Goal: Communication & Community: Share content

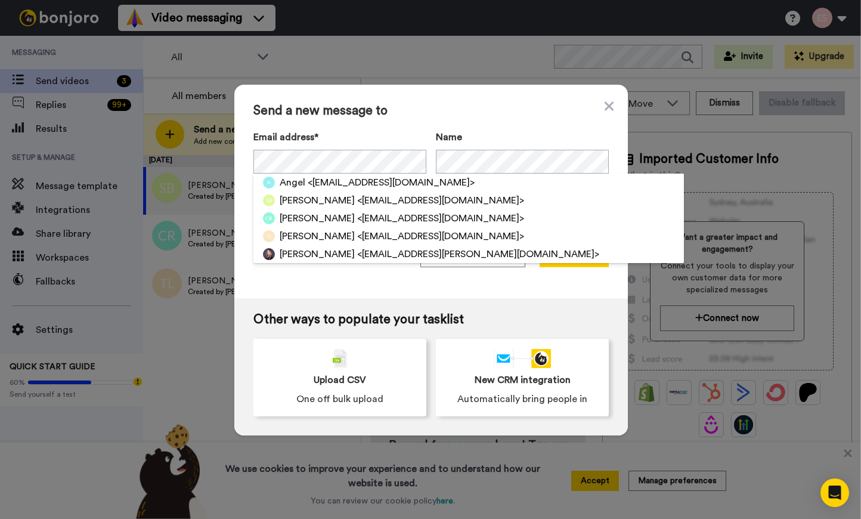
click at [448, 122] on div "Send a new message to Email address* Angel <angelgarces16@gmail.com> Stephanie …" at bounding box center [430, 191] width 393 height 213
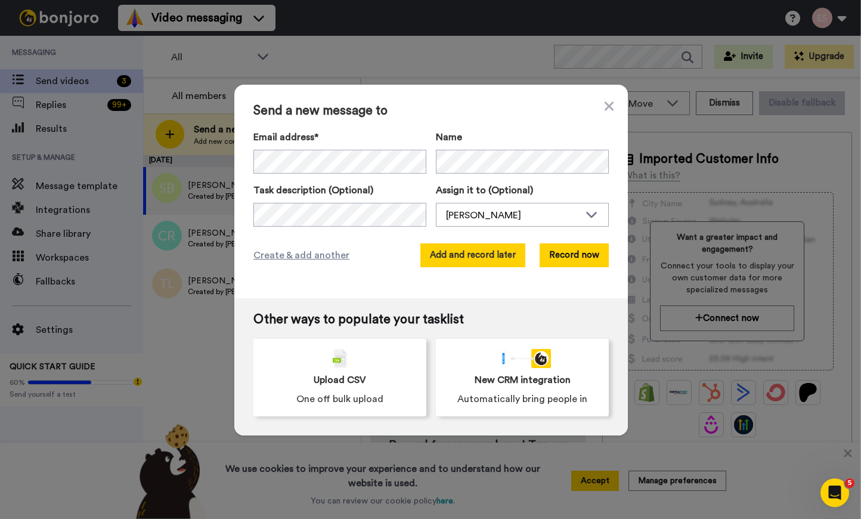
click at [473, 258] on button "Add and record later" at bounding box center [472, 255] width 105 height 24
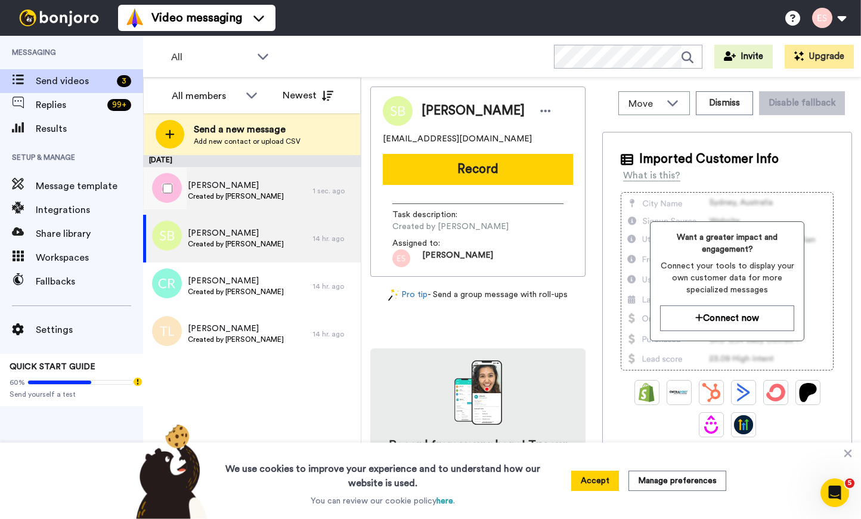
click at [280, 191] on div "Shawna Jeninga Created by Esther Scharpf" at bounding box center [228, 191] width 170 height 48
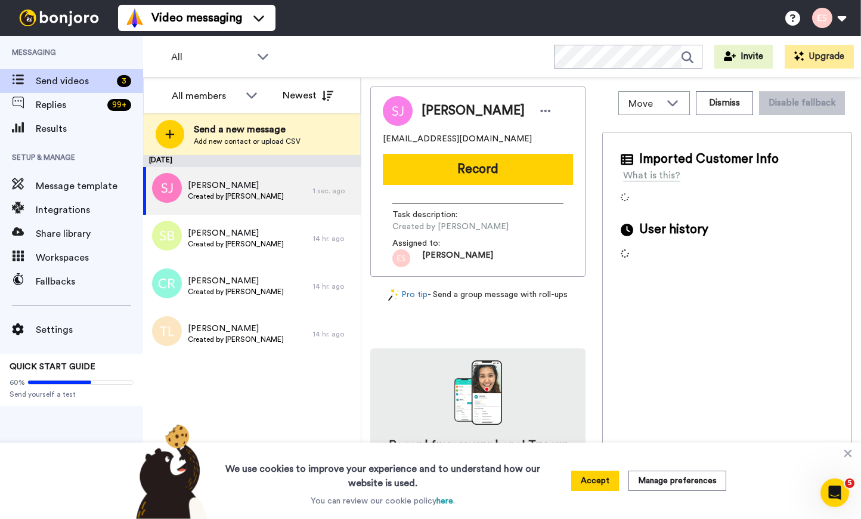
click at [482, 185] on div "Shawna Jeninga shawnajeninga@gmail.com Record Task description : Created by Est…" at bounding box center [477, 181] width 215 height 190
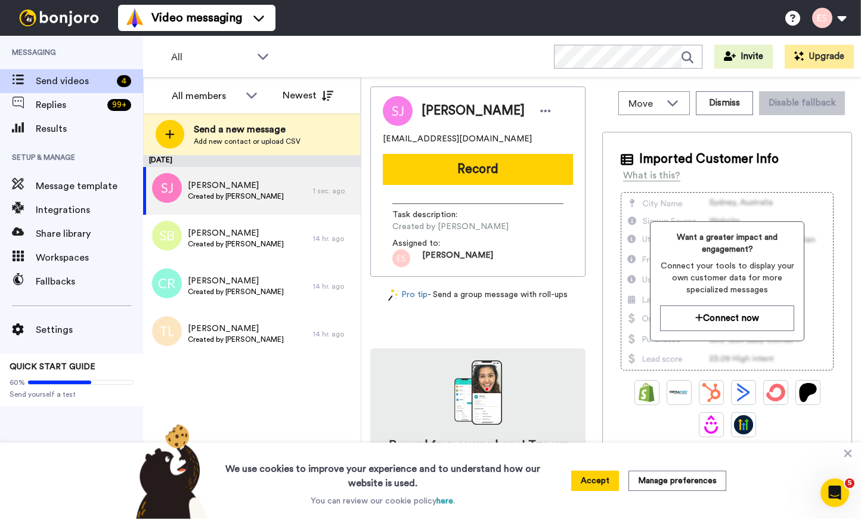
click at [475, 154] on button "Record" at bounding box center [478, 169] width 190 height 31
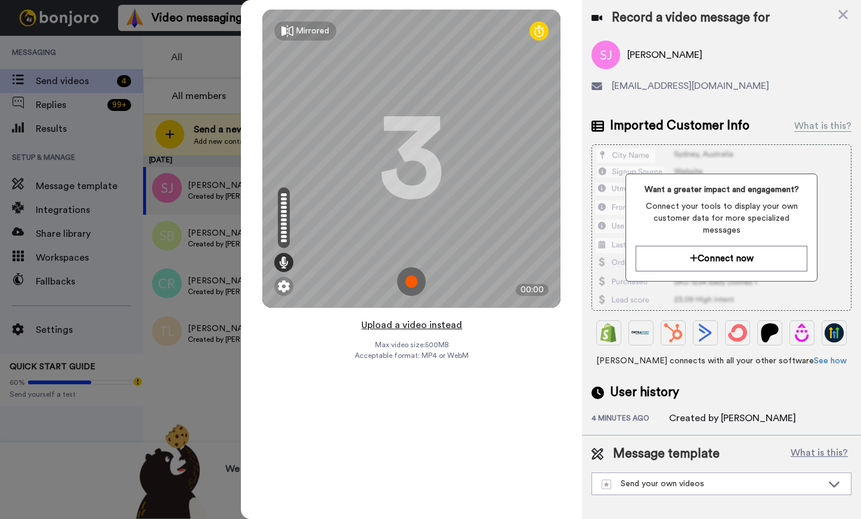
click at [420, 325] on button "Upload a video instead" at bounding box center [412, 324] width 108 height 15
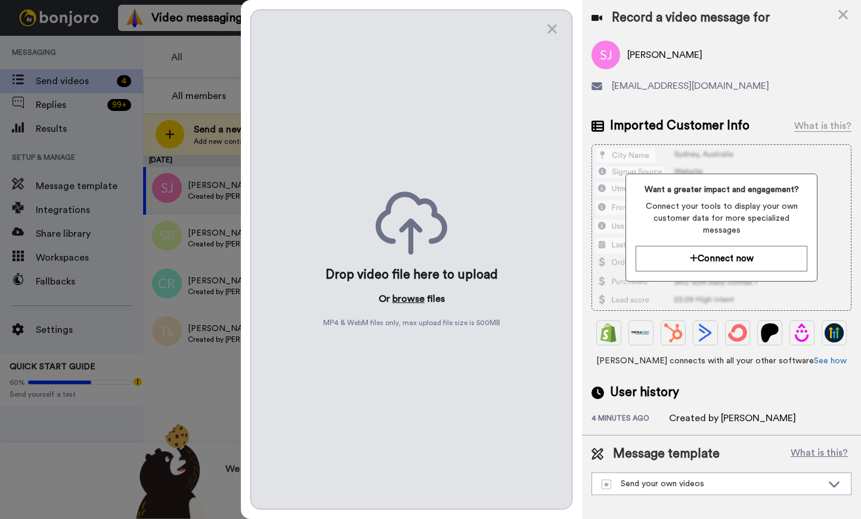
click at [413, 301] on button "browse" at bounding box center [408, 298] width 32 height 14
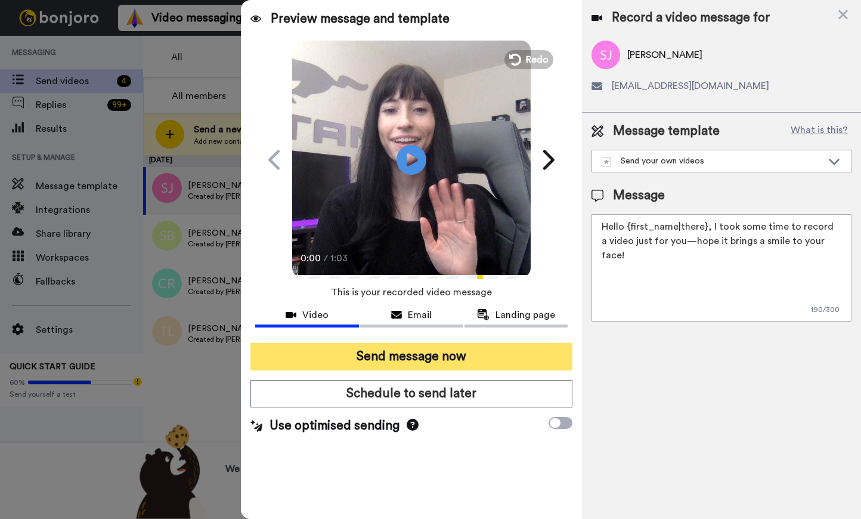
click at [380, 352] on button "Send message now" at bounding box center [411, 356] width 322 height 27
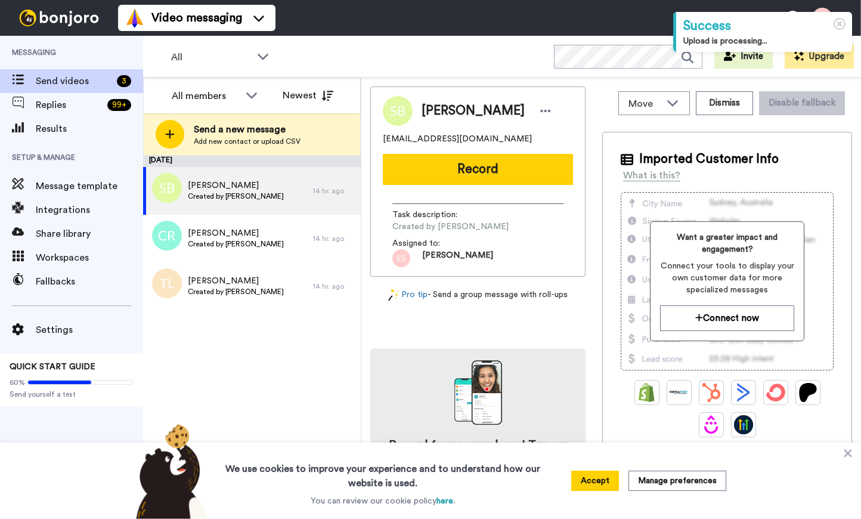
click at [460, 178] on button "Record" at bounding box center [478, 169] width 190 height 31
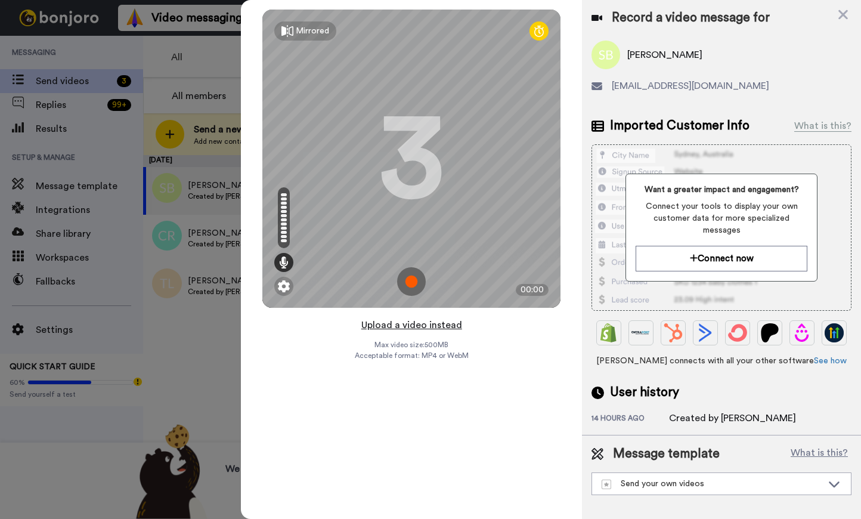
click at [434, 324] on button "Upload a video instead" at bounding box center [412, 324] width 108 height 15
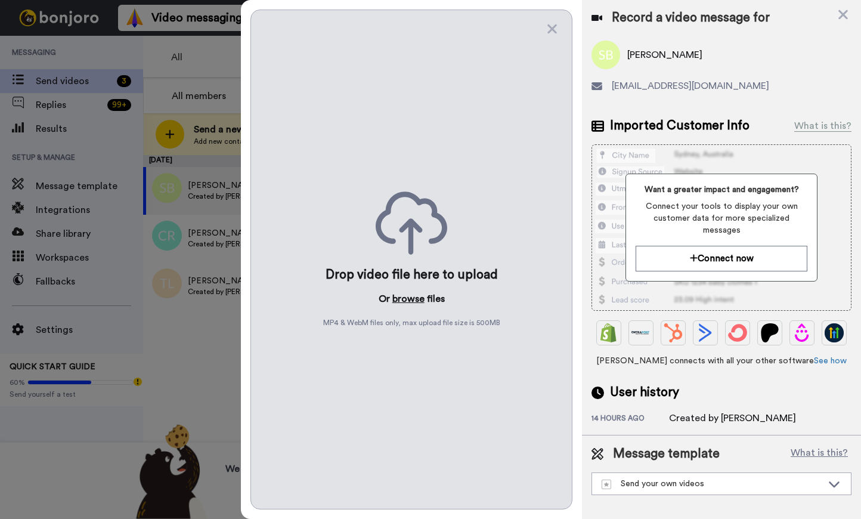
click at [411, 294] on button "browse" at bounding box center [408, 298] width 32 height 14
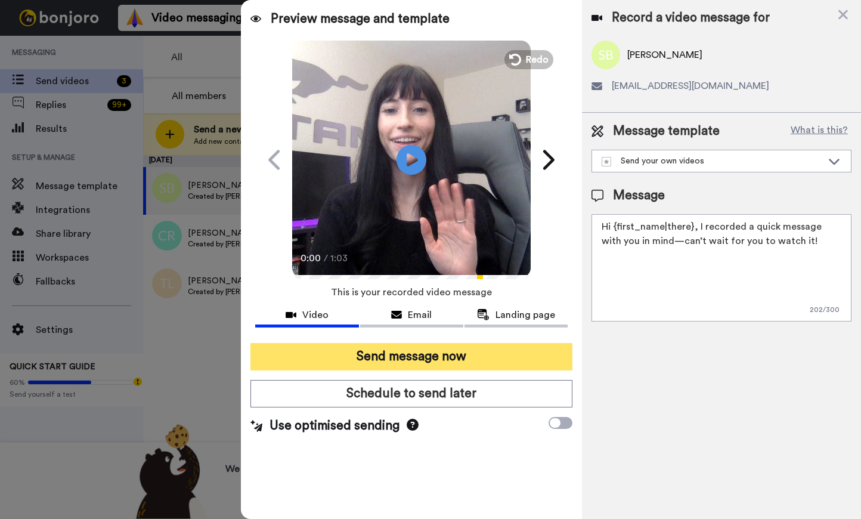
click at [390, 357] on button "Send message now" at bounding box center [411, 356] width 322 height 27
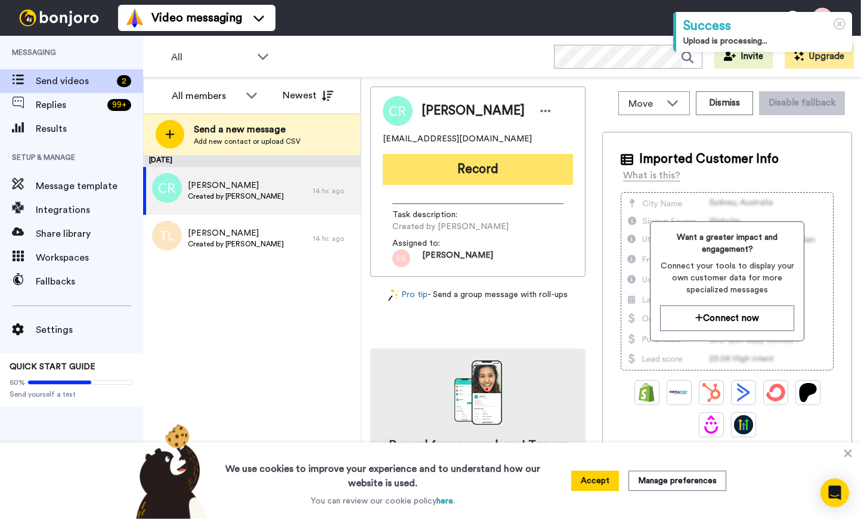
click at [474, 168] on button "Record" at bounding box center [478, 169] width 190 height 31
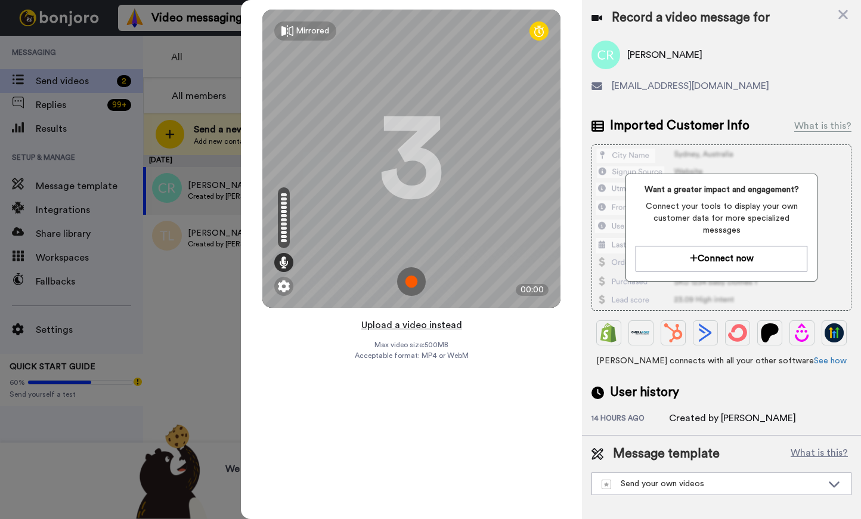
click at [414, 323] on button "Upload a video instead" at bounding box center [412, 324] width 108 height 15
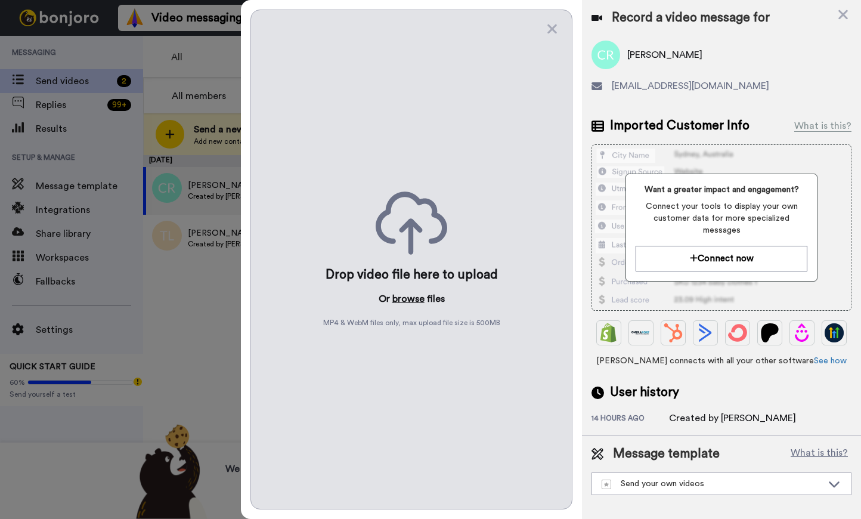
click at [414, 299] on button "browse" at bounding box center [408, 298] width 32 height 14
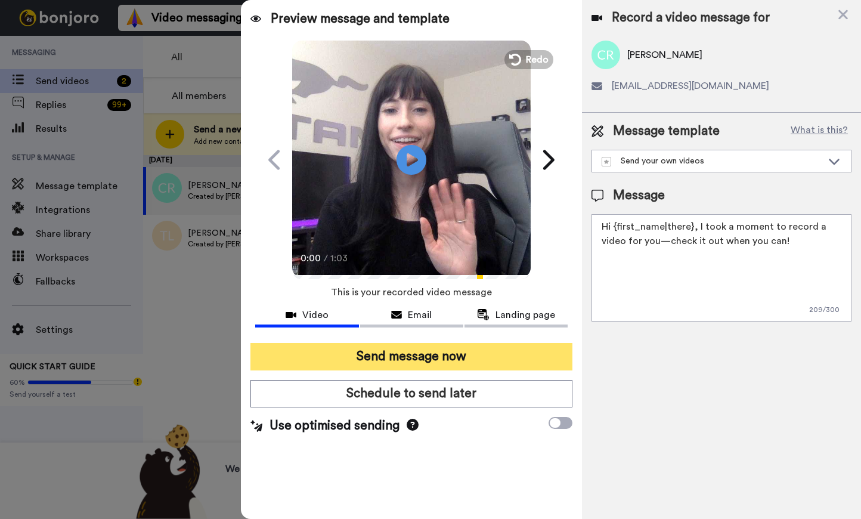
click at [377, 354] on button "Send message now" at bounding box center [411, 356] width 322 height 27
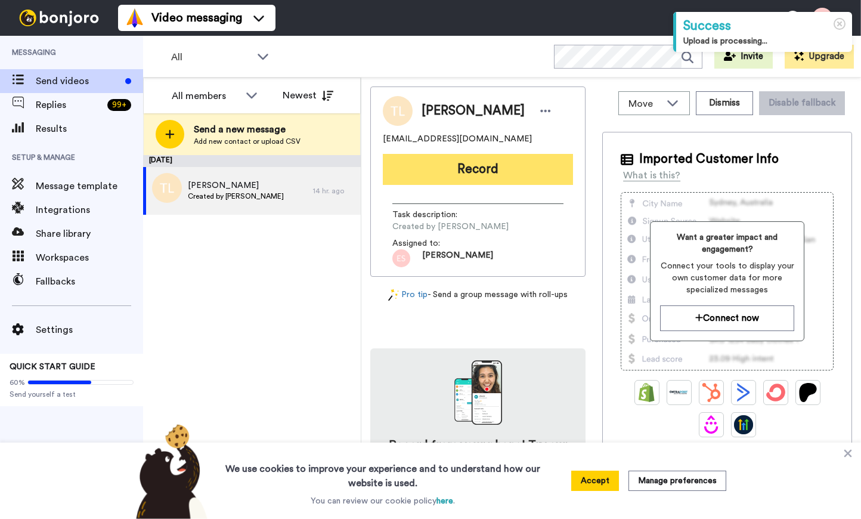
click at [483, 169] on button "Record" at bounding box center [478, 169] width 190 height 31
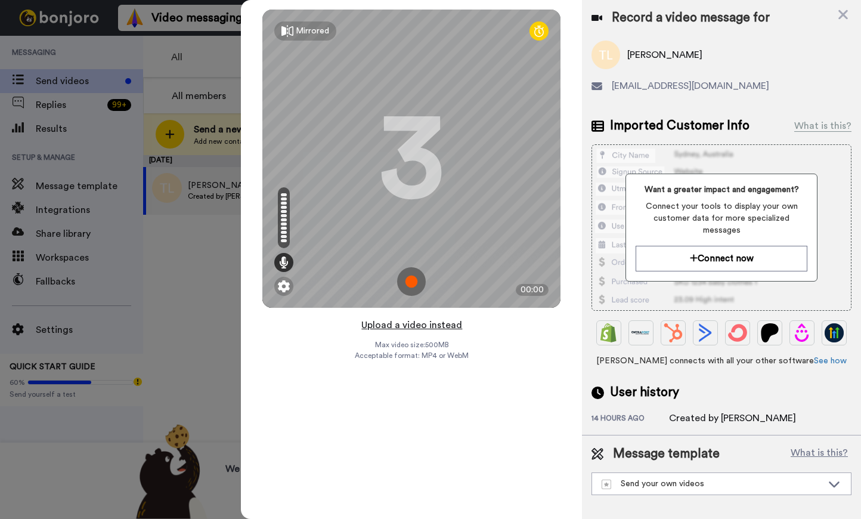
click at [420, 322] on button "Upload a video instead" at bounding box center [412, 324] width 108 height 15
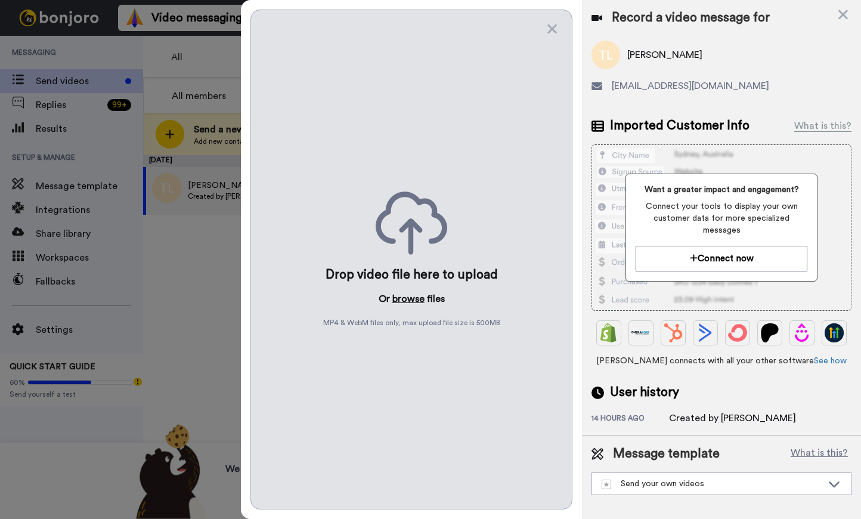
click at [407, 294] on button "browse" at bounding box center [408, 298] width 32 height 14
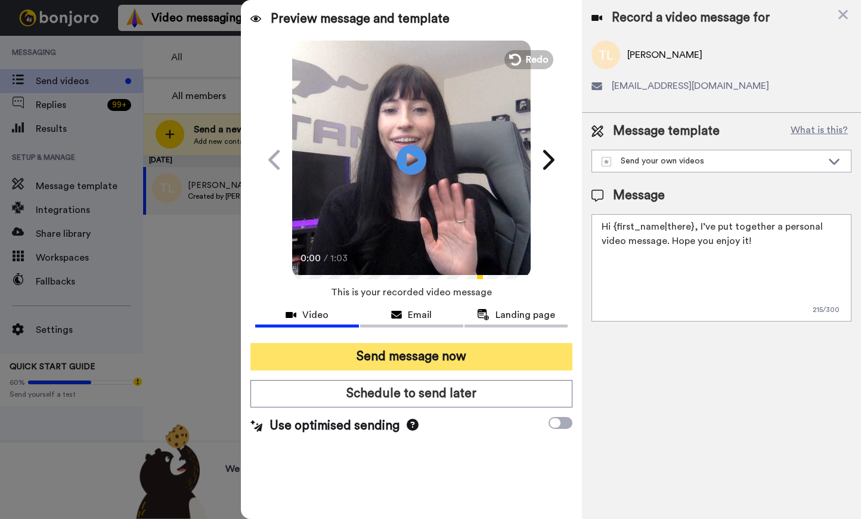
click at [429, 355] on button "Send message now" at bounding box center [411, 356] width 322 height 27
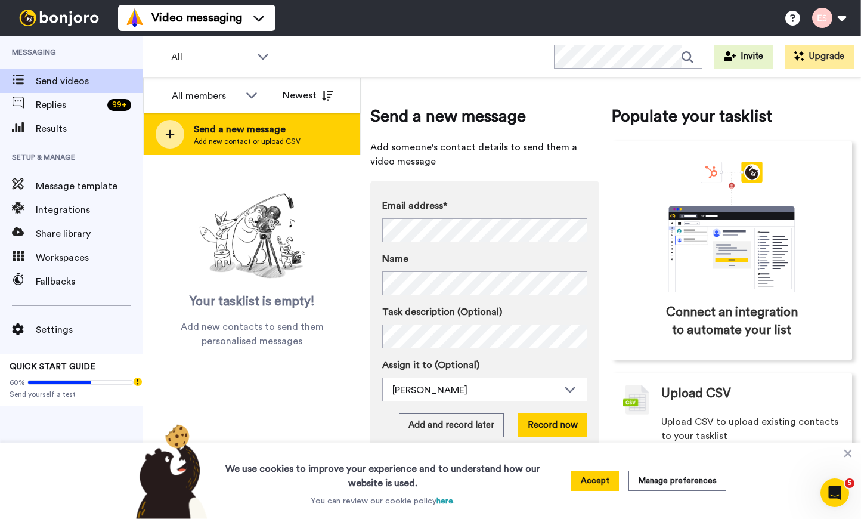
click at [237, 137] on span "Add new contact or upload CSV" at bounding box center [247, 142] width 107 height 10
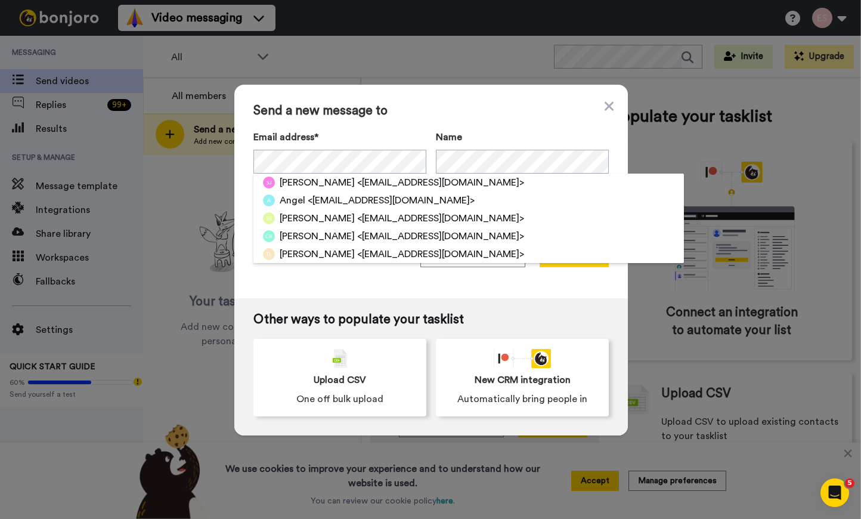
click at [439, 113] on span "Send a new message to" at bounding box center [430, 111] width 355 height 14
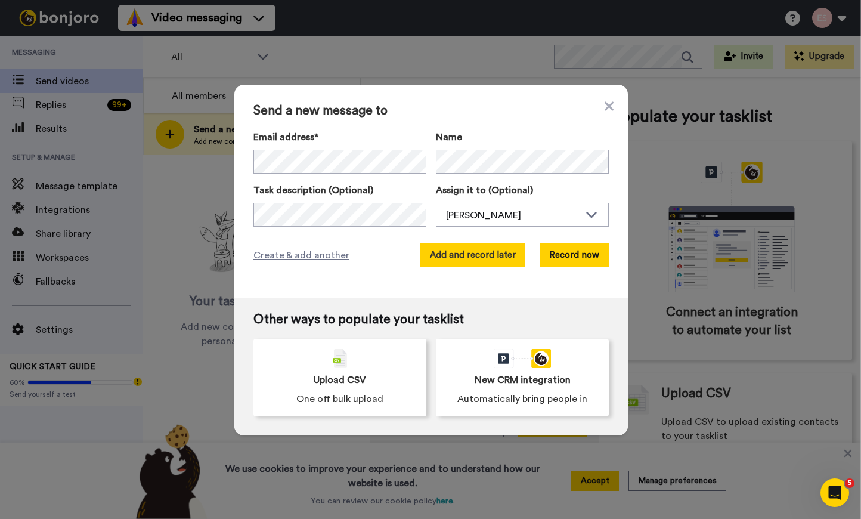
click at [471, 259] on button "Add and record later" at bounding box center [472, 255] width 105 height 24
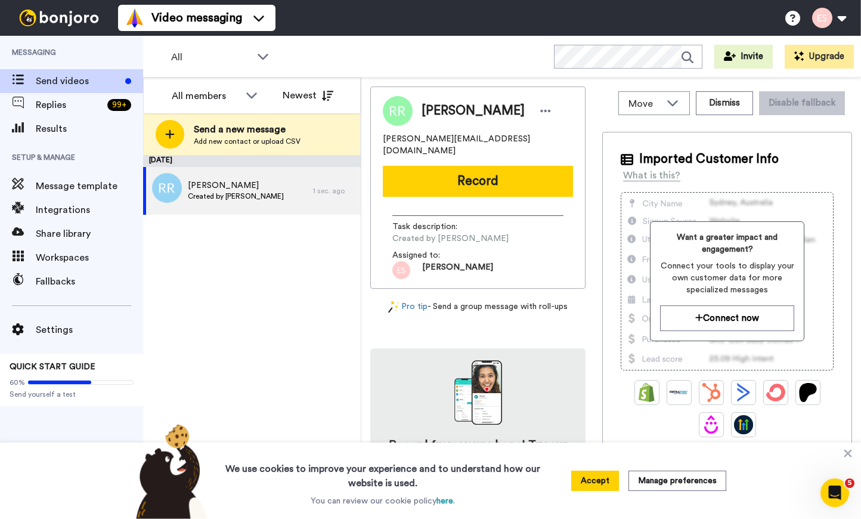
click at [455, 166] on button "Record" at bounding box center [478, 181] width 190 height 31
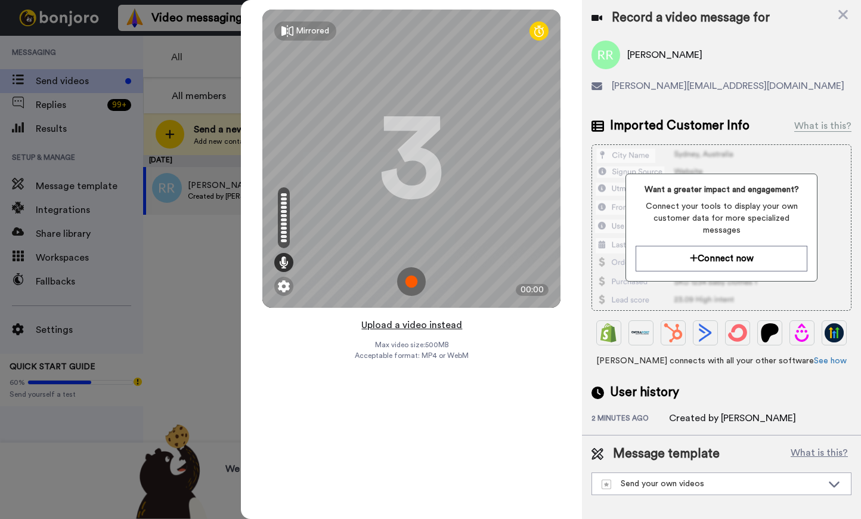
click at [396, 322] on button "Upload a video instead" at bounding box center [412, 324] width 108 height 15
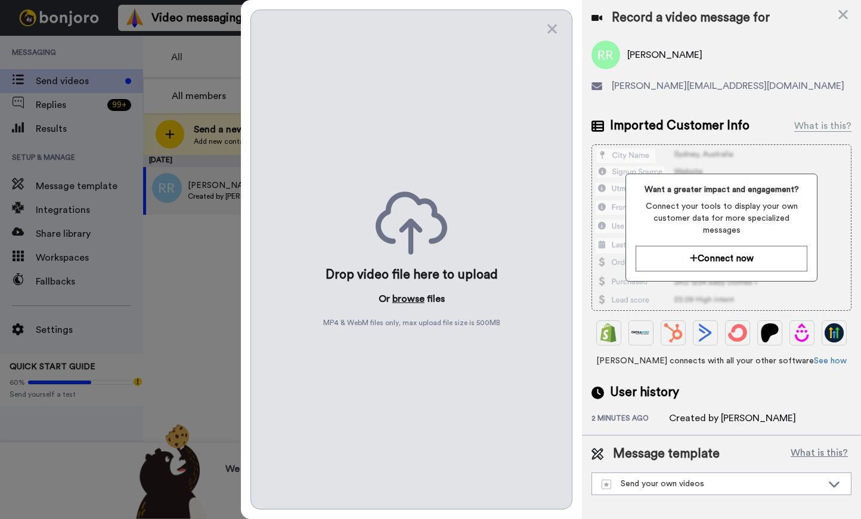
click at [412, 296] on button "browse" at bounding box center [408, 298] width 32 height 14
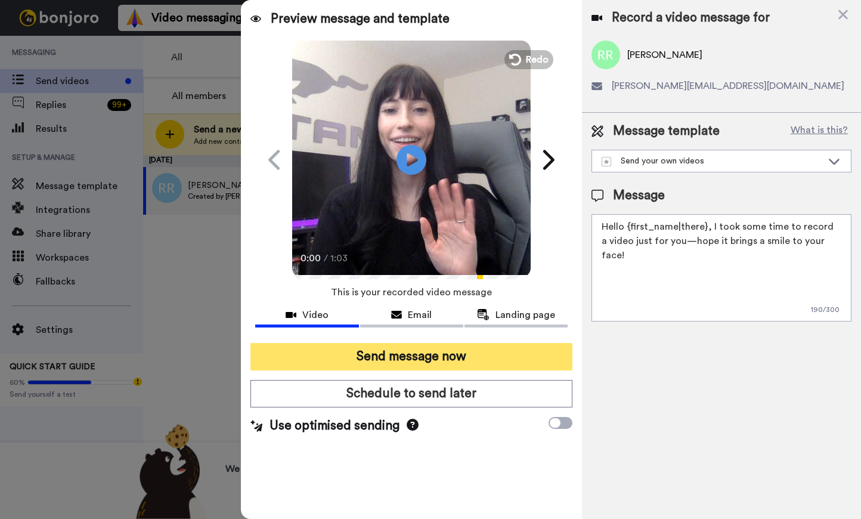
click at [408, 358] on button "Send message now" at bounding box center [411, 356] width 322 height 27
